Goal: Information Seeking & Learning: Check status

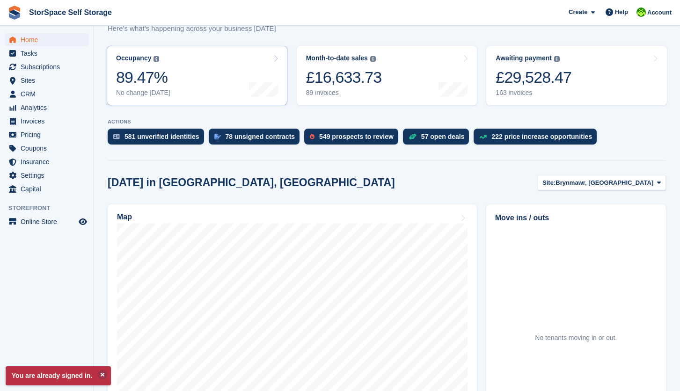
scroll to position [179, 0]
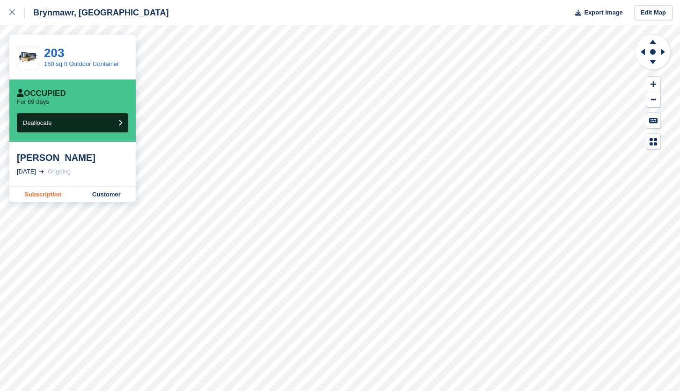
click at [31, 197] on link "Subscription" at bounding box center [43, 194] width 68 height 15
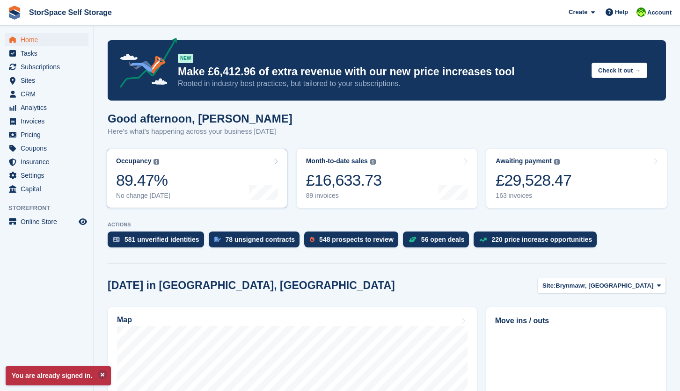
click at [166, 177] on div "89.47%" at bounding box center [143, 180] width 54 height 19
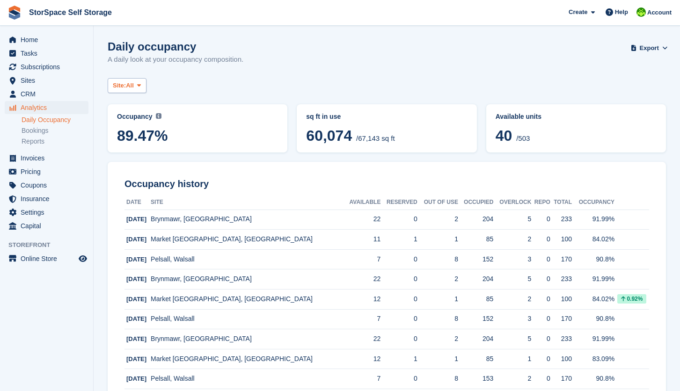
click at [143, 86] on span at bounding box center [138, 85] width 7 height 7
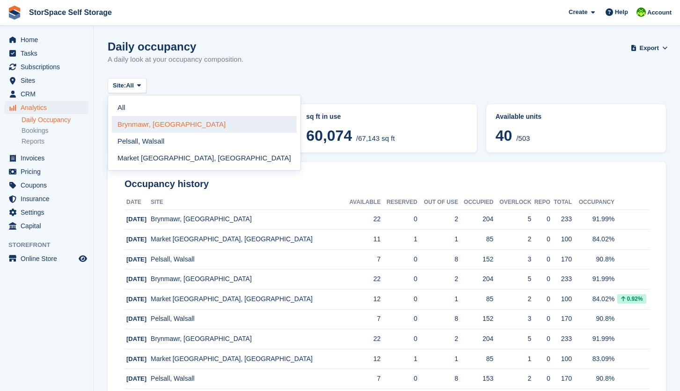
click at [161, 129] on link "Brynmawr, [GEOGRAPHIC_DATA]" at bounding box center [204, 124] width 185 height 17
